Goal: Task Accomplishment & Management: Use online tool/utility

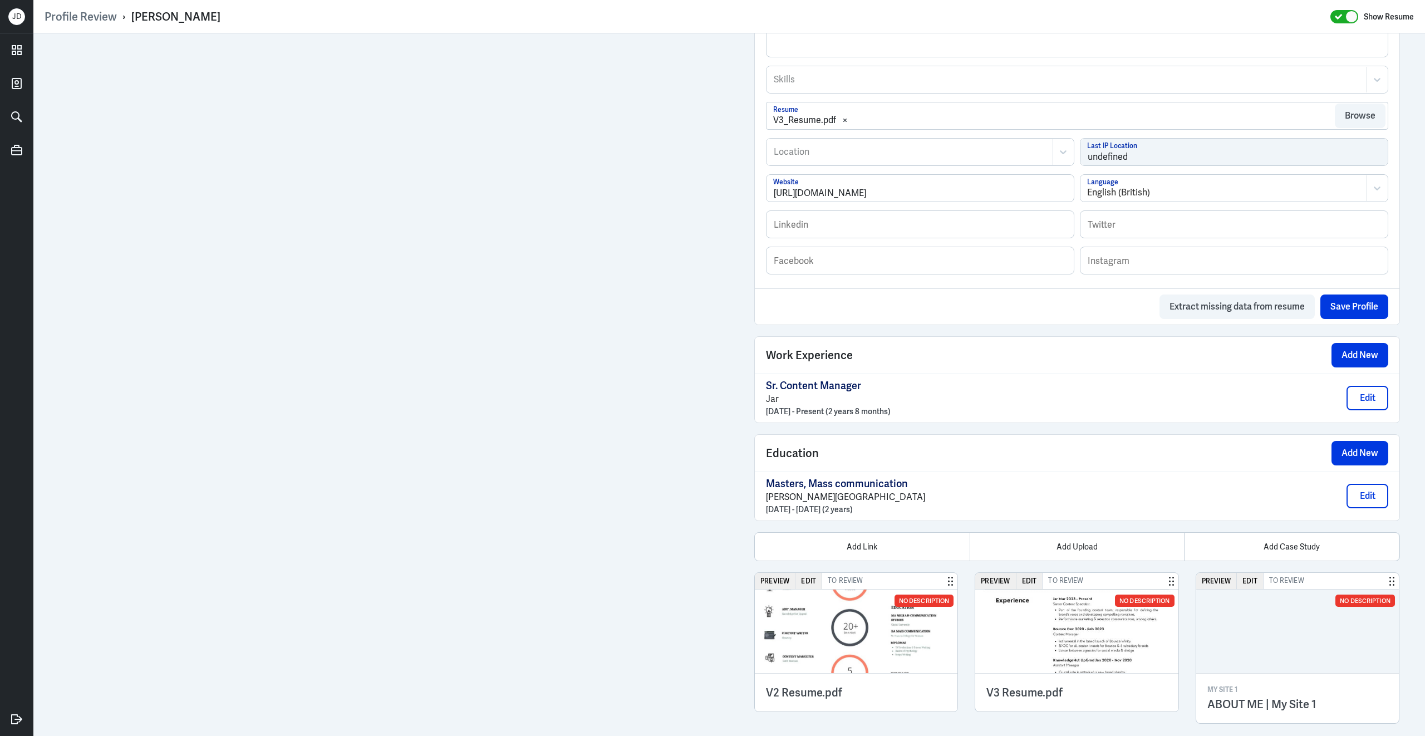
scroll to position [511, 0]
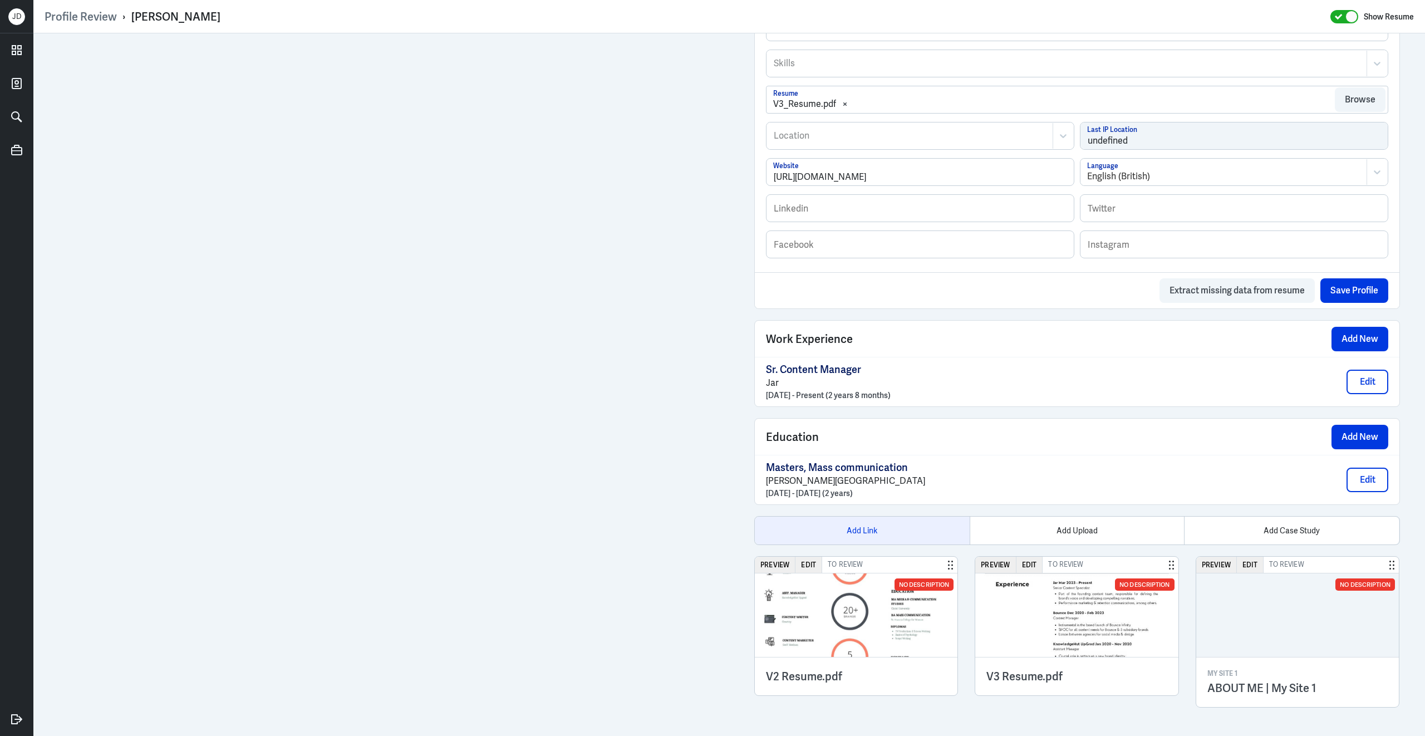
click at [878, 531] on div "Add Link" at bounding box center [862, 531] width 215 height 28
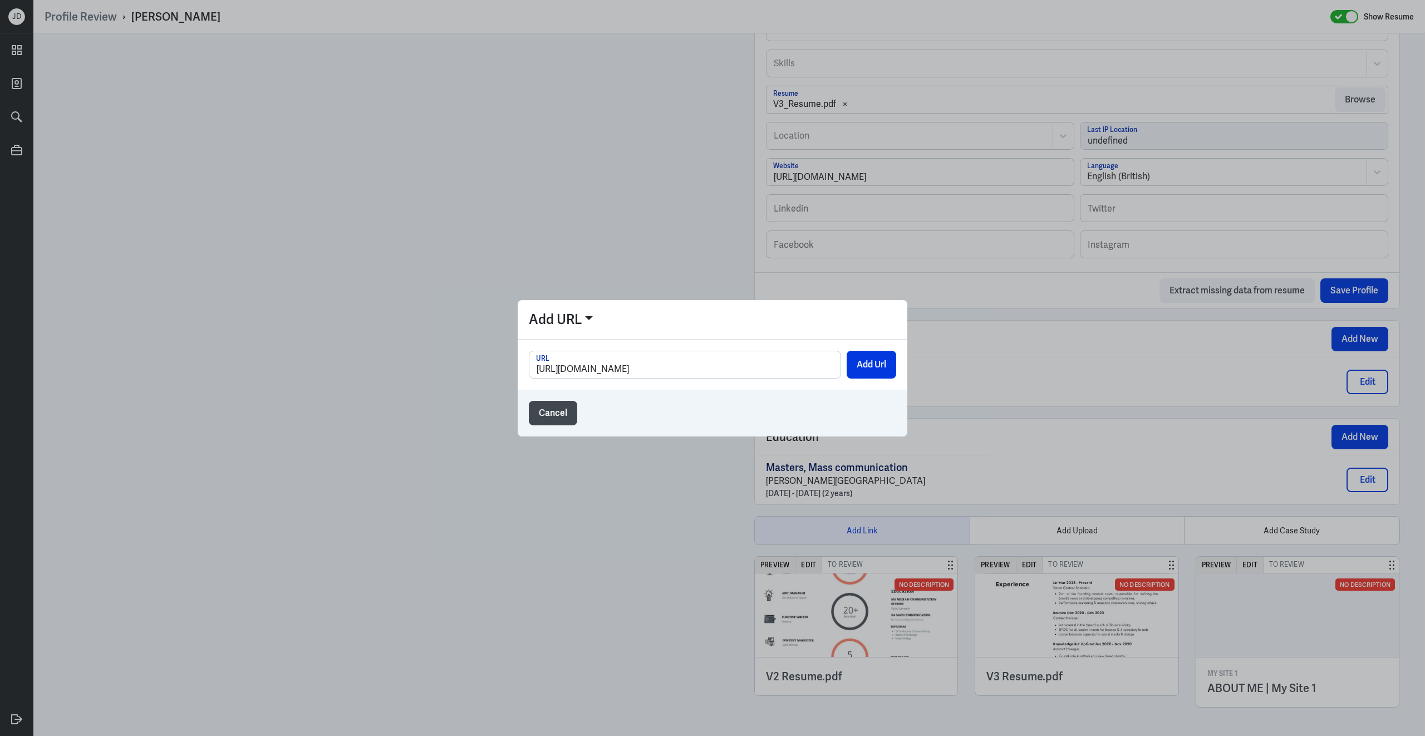
scroll to position [0, 150]
type input "https://docs.google.com/document/d/1bNxVJcYOmLKhvg_L8J0-KAtbolpCdWk7WYVjcPFlaUc…"
click at [873, 359] on button "Add Url" at bounding box center [872, 365] width 50 height 28
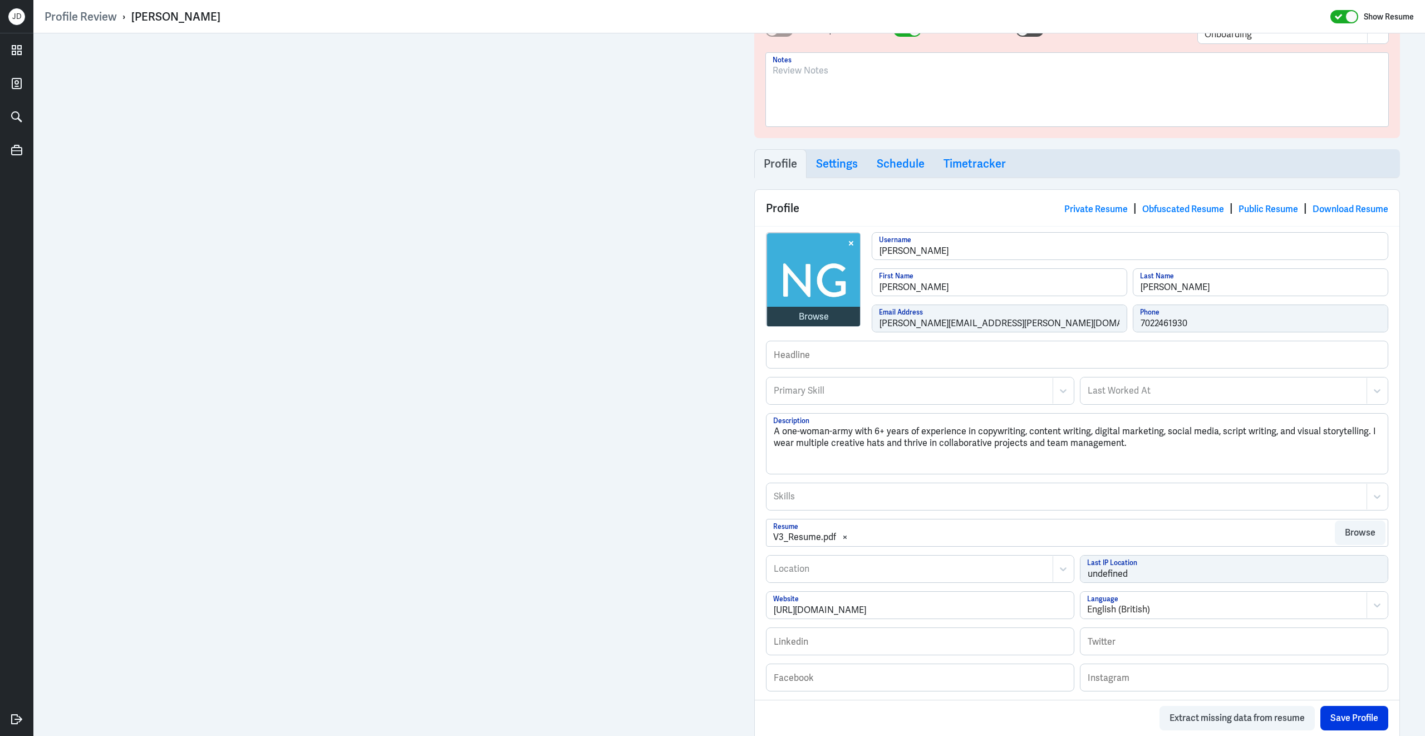
scroll to position [0, 0]
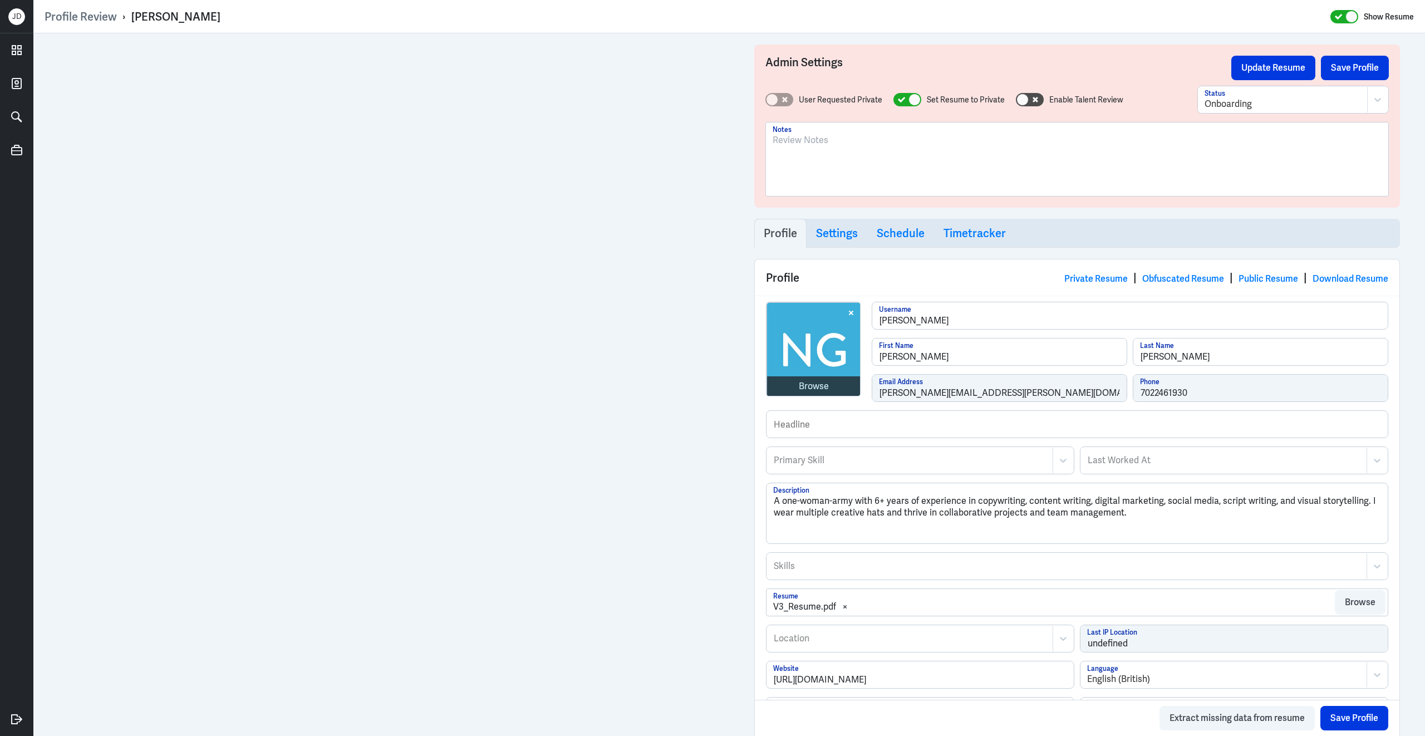
click at [859, 171] on div at bounding box center [1077, 164] width 609 height 60
drag, startPoint x: 1118, startPoint y: 141, endPoint x: 674, endPoint y: 74, distance: 448.3
click at [584, 28] on div "Profile Review › Nikitha Garapati Show Resume Admin Settings Update Resume Save…" at bounding box center [729, 368] width 1392 height 736
copy p "IN Based; Content Manager exp and writer exp. Worked for Upgrad and Cleartrip."
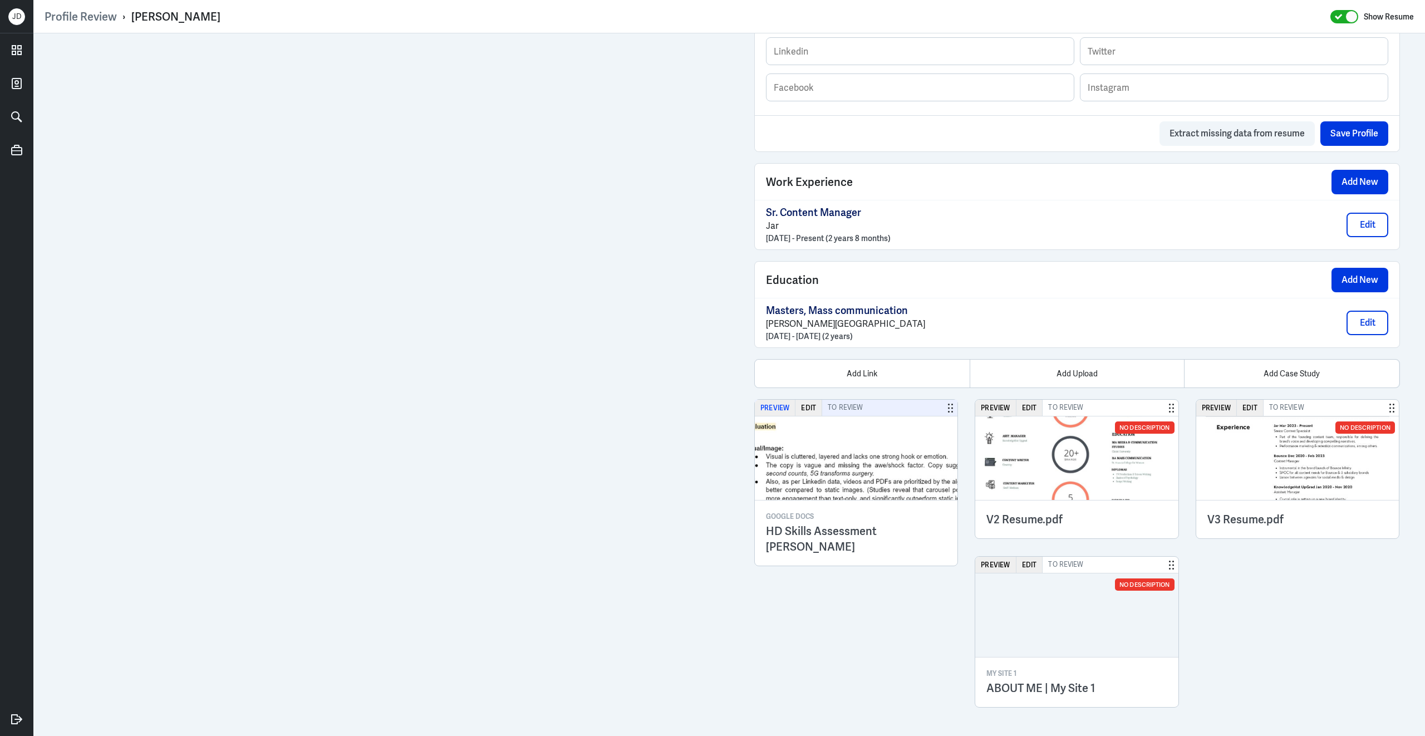
click at [780, 409] on button "Preview" at bounding box center [775, 408] width 41 height 16
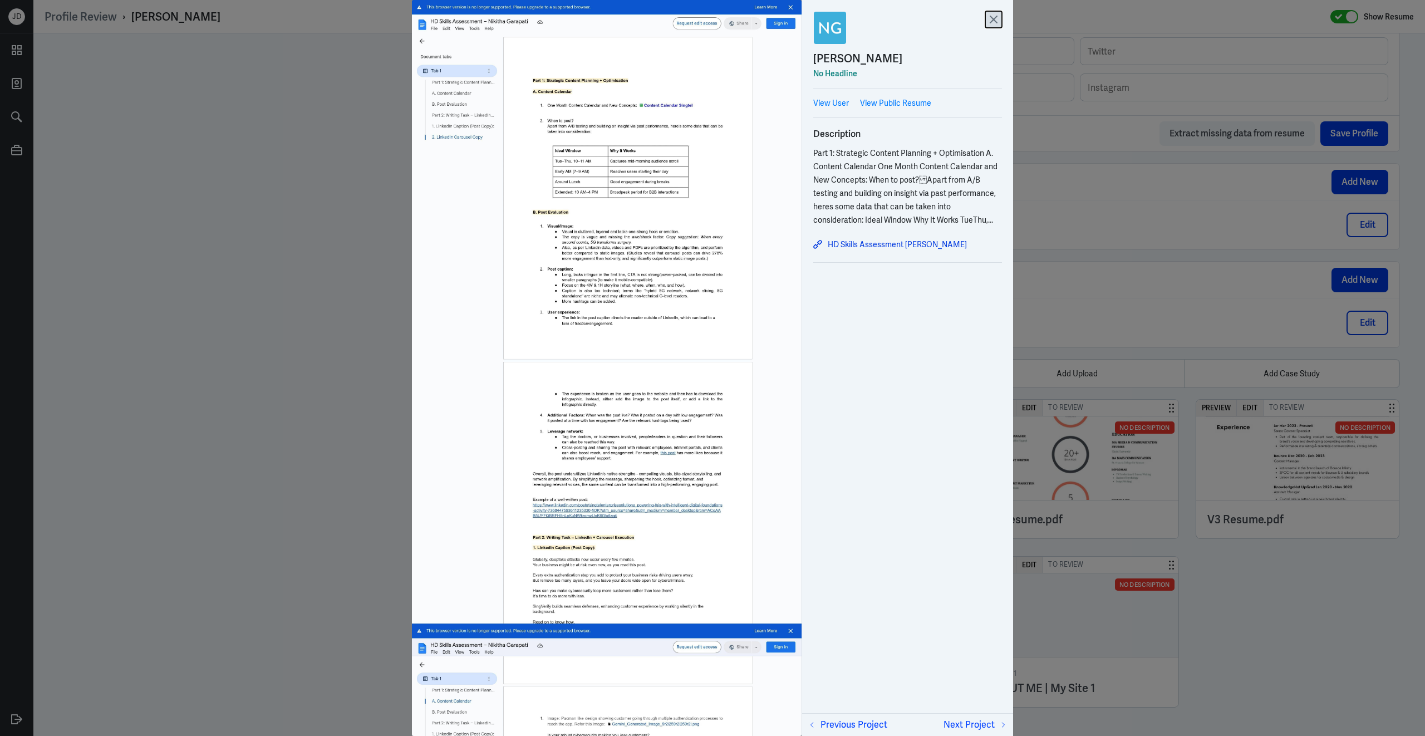
click at [993, 25] on icon at bounding box center [994, 19] width 17 height 17
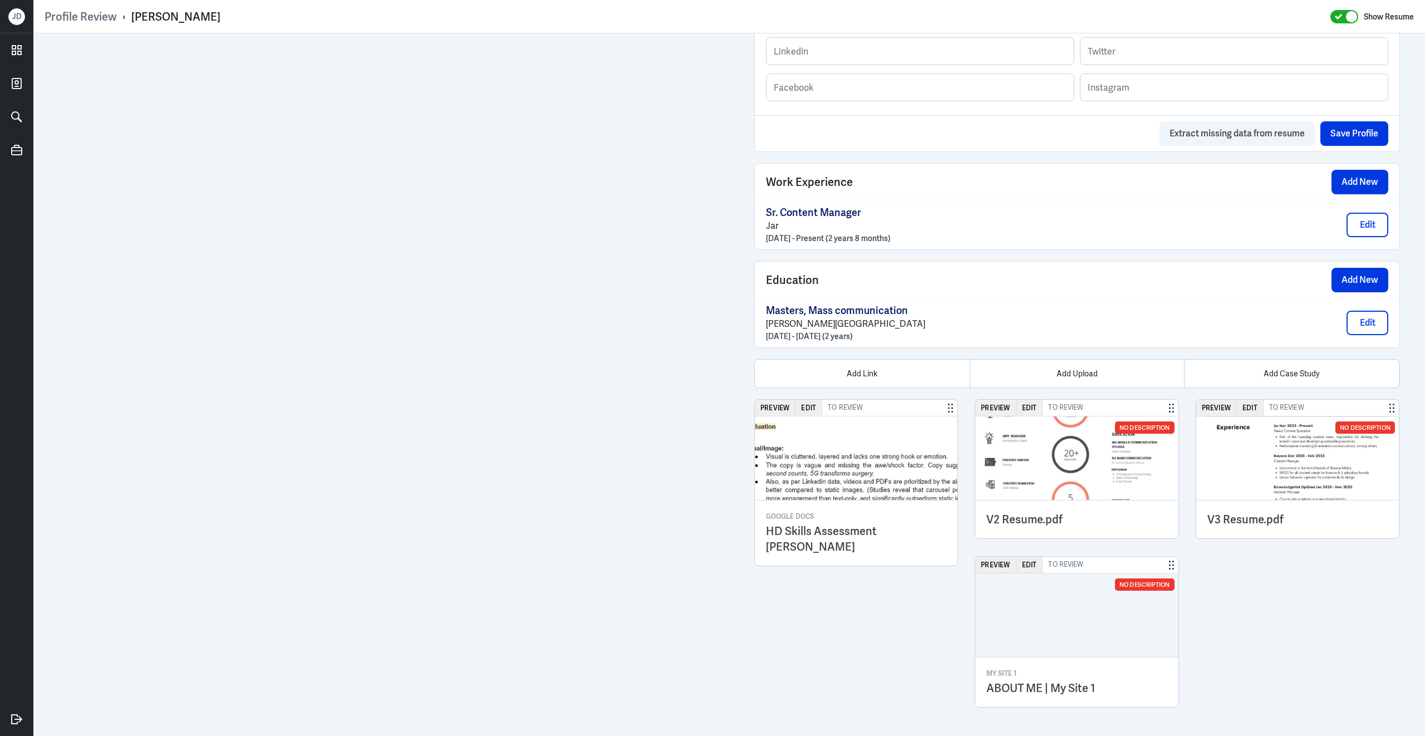
drag, startPoint x: 134, startPoint y: 16, endPoint x: 259, endPoint y: 16, distance: 125.3
click at [259, 16] on div "Profile Review › Nikitha Garapati Show Resume" at bounding box center [730, 16] width 1370 height 14
copy div "[PERSON_NAME]"
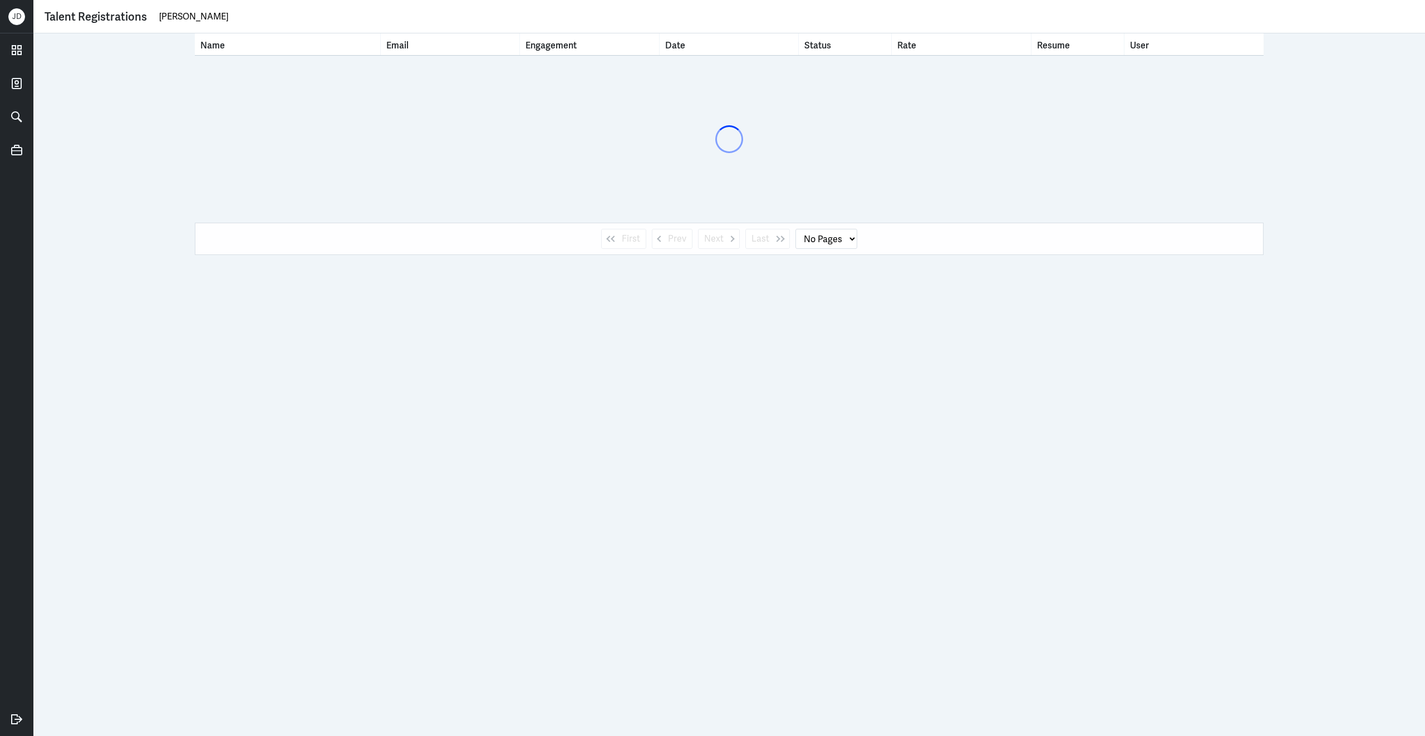
select select "1"
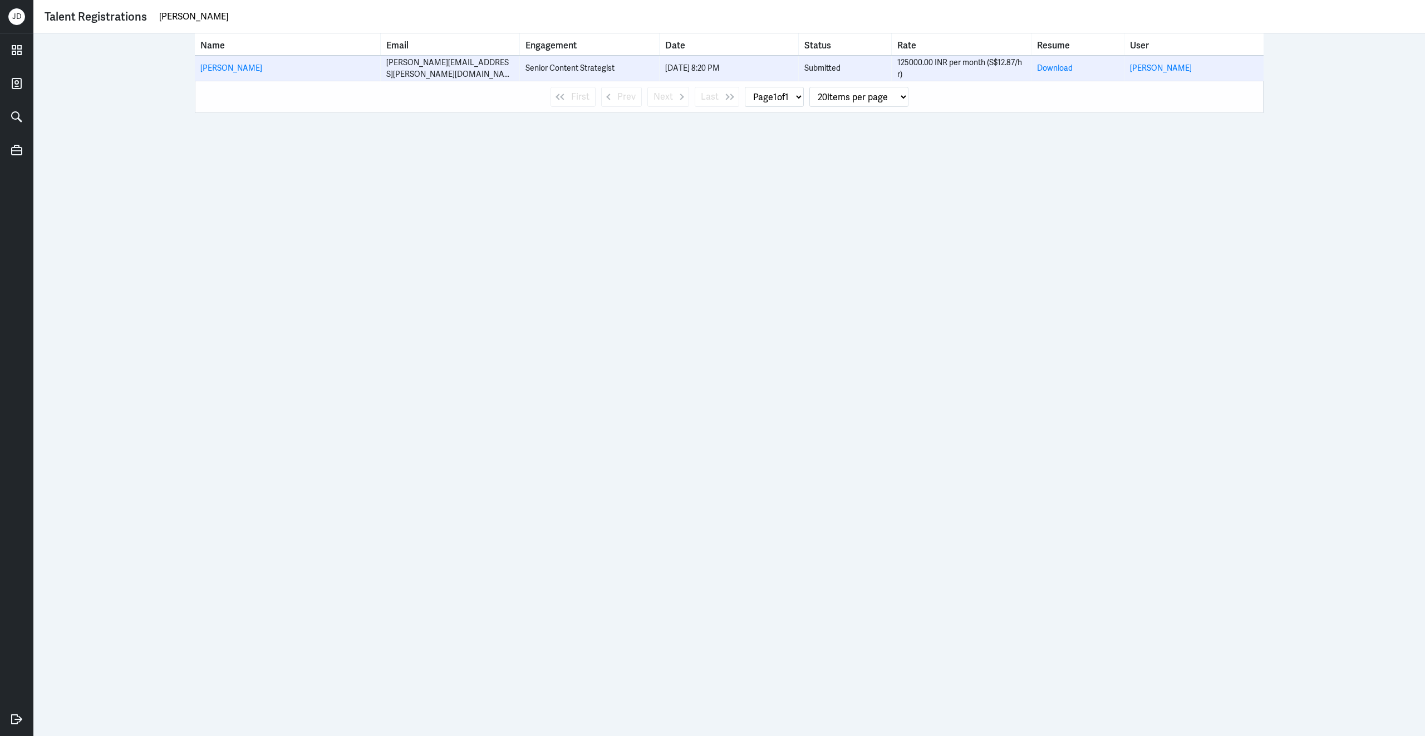
click at [913, 63] on div "125000.00 INR per month (S$12.87/hr)" at bounding box center [962, 68] width 128 height 23
drag, startPoint x: 897, startPoint y: 63, endPoint x: 983, endPoint y: 66, distance: 86.4
click at [983, 66] on div "125000.00 INR per month (S$12.87/hr)" at bounding box center [962, 68] width 128 height 23
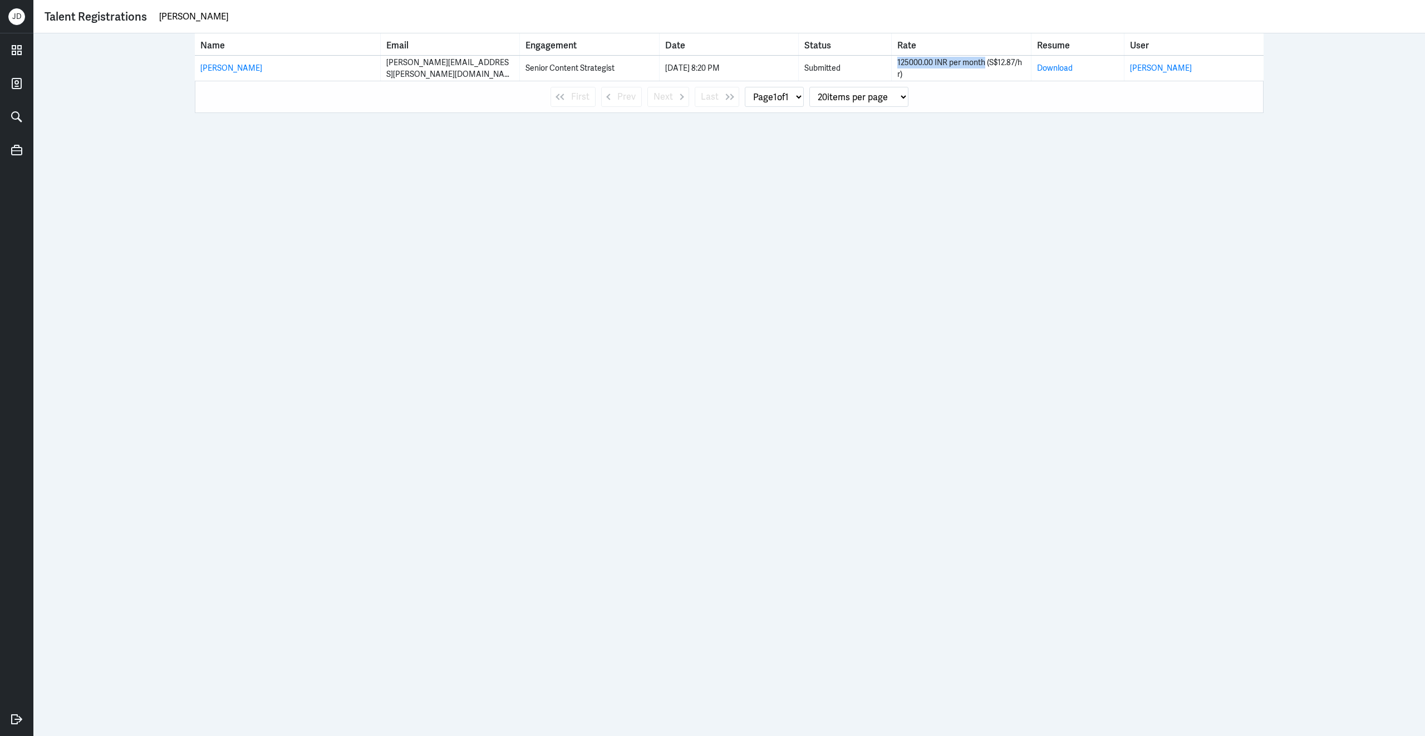
copy div "125000.00 INR per month"
